Goal: Use online tool/utility: Use online tool/utility

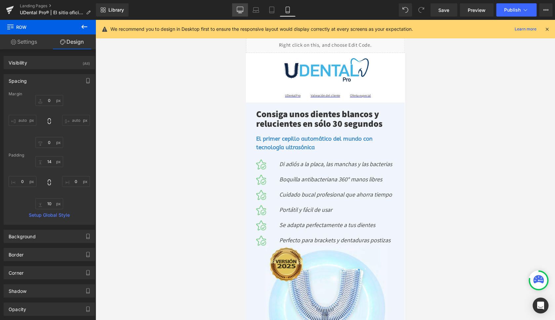
click at [244, 10] on link "Desktop" at bounding box center [240, 9] width 16 height 13
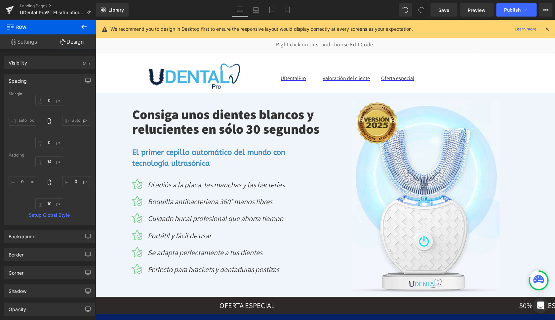
type input "0"
type input "14"
type input "341"
type input "10"
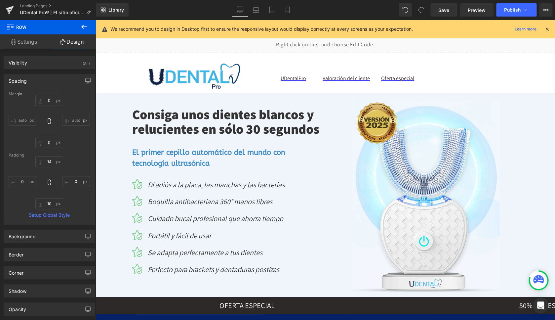
type input "341"
click at [547, 29] on icon at bounding box center [547, 29] width 6 height 6
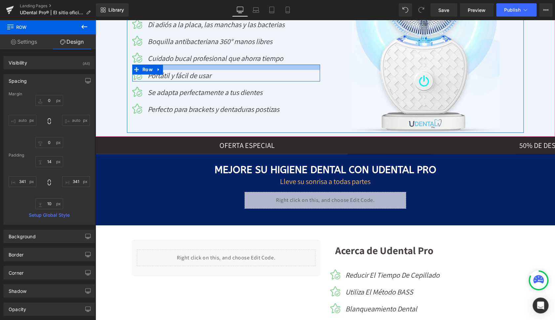
scroll to position [212, 0]
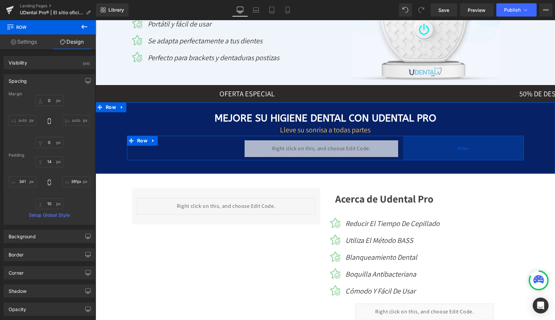
type input "392px"
drag, startPoint x: 483, startPoint y: 146, endPoint x: 467, endPoint y: 146, distance: 16.9
click at [467, 146] on div "392px" at bounding box center [459, 148] width 130 height 24
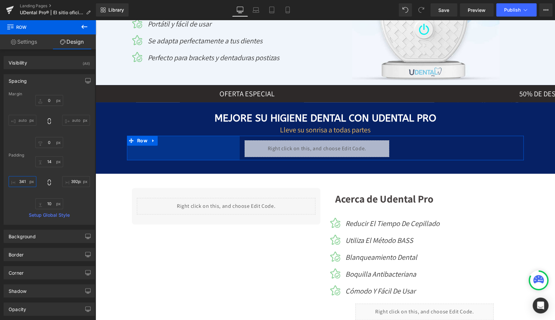
click at [22, 181] on input "341" at bounding box center [23, 181] width 28 height 11
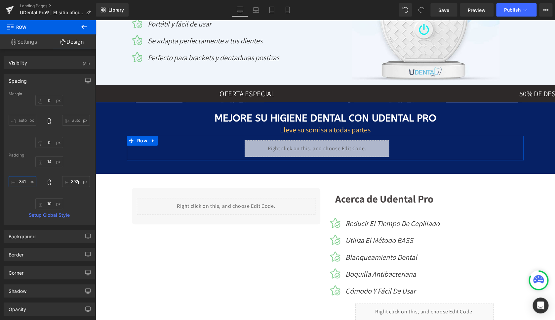
click at [22, 181] on input "341" at bounding box center [23, 181] width 28 height 11
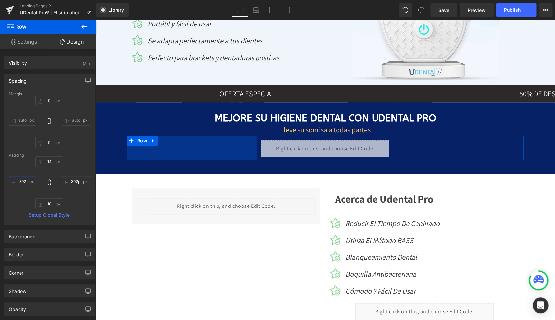
click at [21, 183] on input "392" at bounding box center [23, 181] width 28 height 11
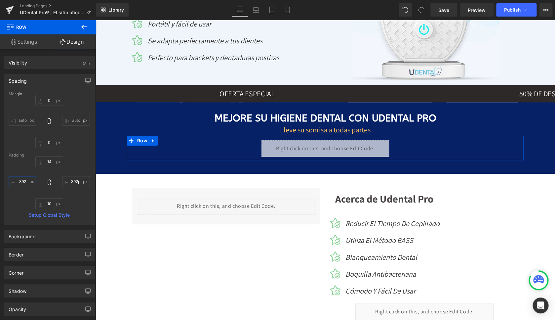
click at [21, 183] on input "392" at bounding box center [23, 181] width 28 height 11
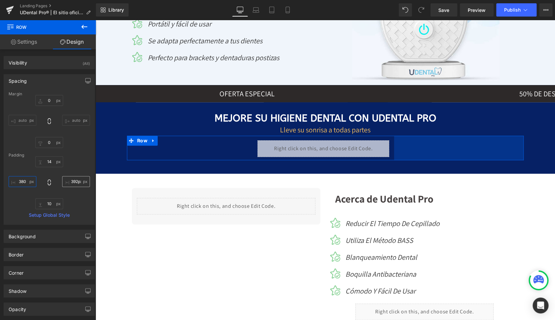
type input "380"
click at [69, 182] on input "392px" at bounding box center [76, 181] width 28 height 11
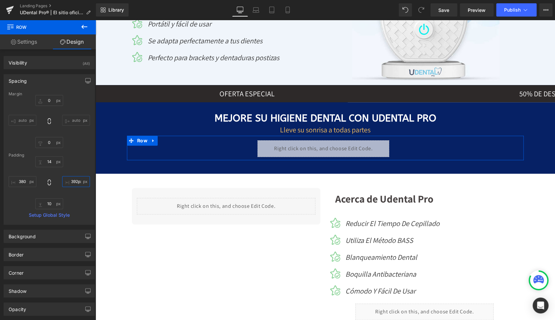
click at [69, 182] on input "392px" at bounding box center [76, 181] width 28 height 11
type input "380"
click at [451, 8] on link "Save" at bounding box center [444, 9] width 27 height 13
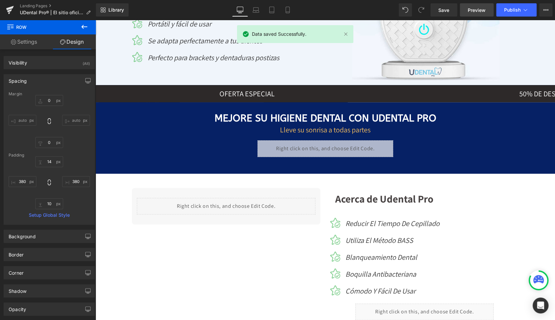
click at [475, 9] on span "Preview" at bounding box center [477, 10] width 18 height 7
